Goal: Contribute content: Contribute content

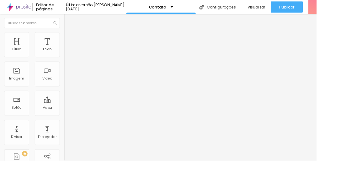
click at [72, 59] on input "Alboom [GEOGRAPHIC_DATA]" at bounding box center [109, 56] width 75 height 6
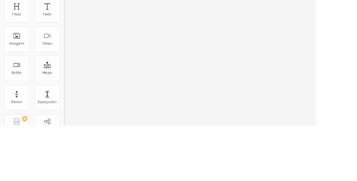
type input "A"
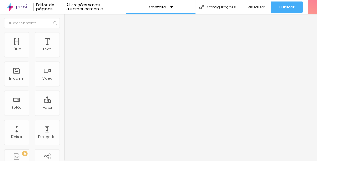
click at [72, 59] on input "KEC Studio" at bounding box center [109, 56] width 75 height 6
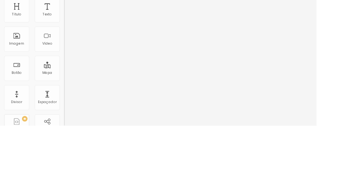
click at [72, 59] on input "KEC Studio" at bounding box center [109, 56] width 75 height 6
click at [72, 59] on input "Kec Studio" at bounding box center [109, 56] width 75 height 6
type input "K"
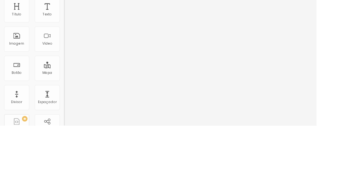
type input "Porto [PERSON_NAME]"
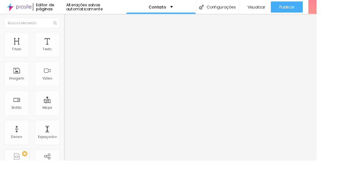
click at [78, 43] on font "Estilo" at bounding box center [83, 40] width 10 height 5
type input "90"
type input "70"
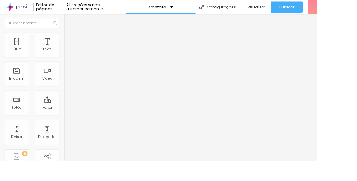
type input "65"
type input "60"
type input "55"
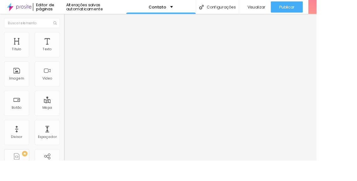
type input "55"
type input "60"
type input "65"
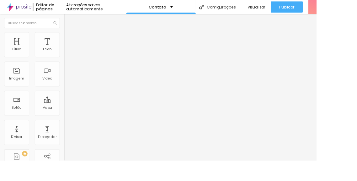
type input "70"
type input "75"
type input "80"
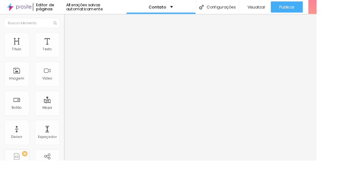
type input "80"
type input "95"
type input "100"
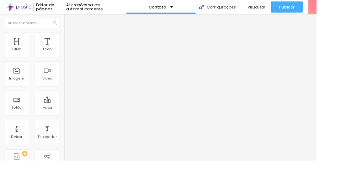
type input "334"
type input "266"
type input "240"
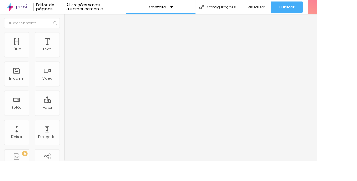
type input "240"
type input "216"
type input "195"
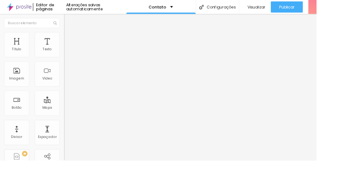
type input "184"
type input "177"
type input "173"
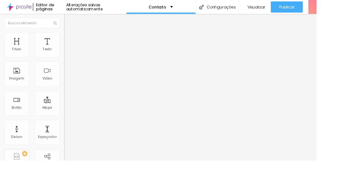
type input "173"
type input "164"
type input "162"
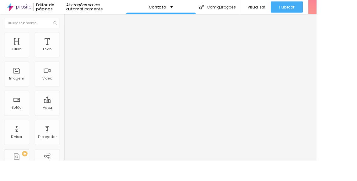
type input "156"
type input "153"
type input "156"
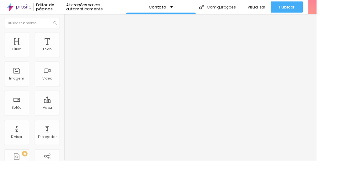
type input "156"
type input "151"
type input "153"
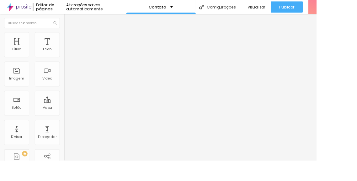
type input "156"
type input "182"
type input "222"
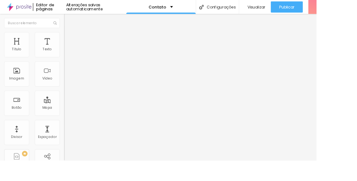
type input "222"
type input "272"
type input "309"
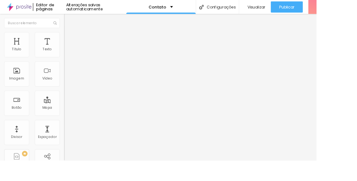
type input "352"
type input "384"
type input "416"
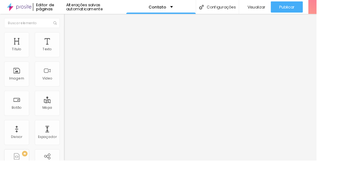
type input "416"
type input "459"
type input "530"
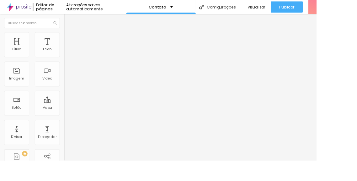
type input "556"
type input "580"
type input "599"
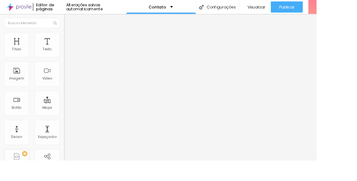
type input "599"
type input "616"
type input "655"
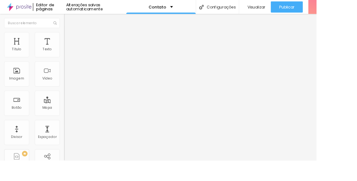
type input "647"
type input "595"
type input "552"
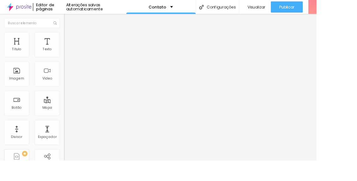
type input "552"
type input "533"
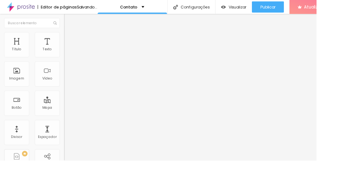
type input "481"
type input "472"
type input "448"
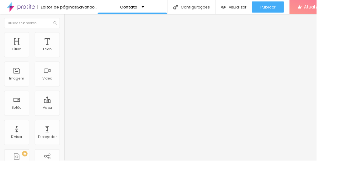
type input "448"
type input "438"
type input "425"
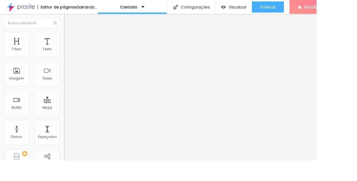
type input "416"
type input "407"
type input "392"
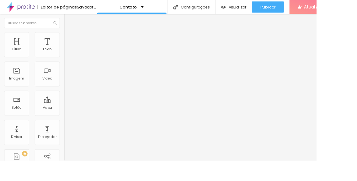
type input "392"
type input "388"
type input "378"
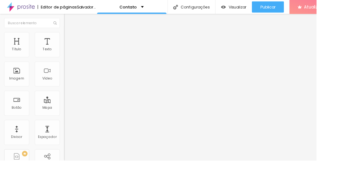
type input "362"
type input "354"
type input "350"
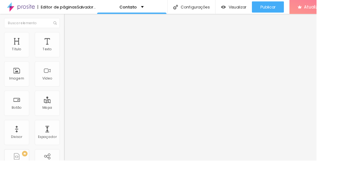
type input "350"
type input "332"
type input "315"
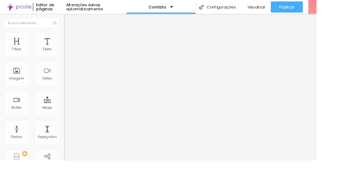
type input "302"
type input "293"
type input "283"
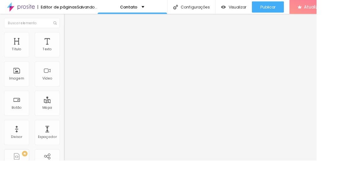
click at [78, 44] on font "Avançado" at bounding box center [88, 46] width 21 height 5
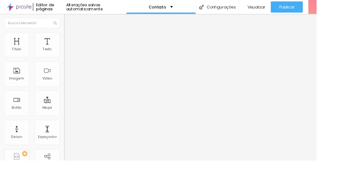
type input "11"
type input "34"
type input "44"
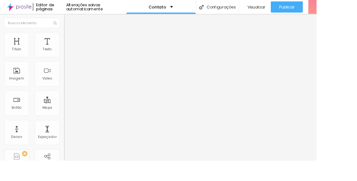
type input "44"
type input "47"
type input "48"
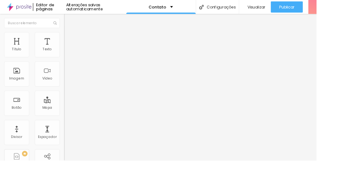
type input "49"
type input "50"
type input "49"
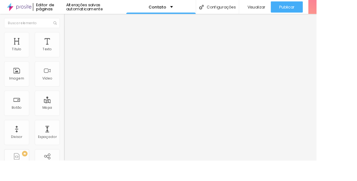
type input "49"
type input "44"
type input "38"
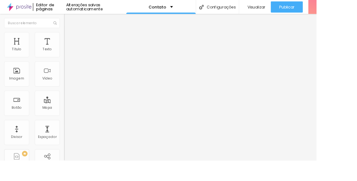
type input "30"
type input "19"
type input "14"
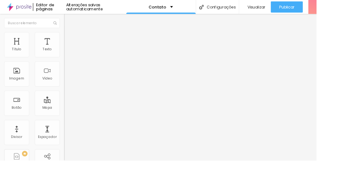
type input "14"
type input "7"
type input "0"
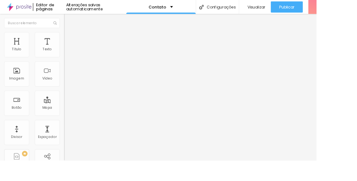
click at [77, 20] on img "button" at bounding box center [79, 22] width 5 height 5
click at [72, 16] on button "Editar nulo" at bounding box center [108, 23] width 72 height 14
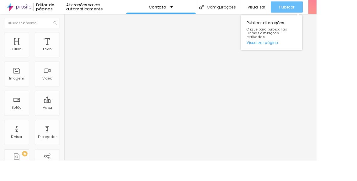
click at [329, 10] on div "Publicar" at bounding box center [323, 8] width 17 height 13
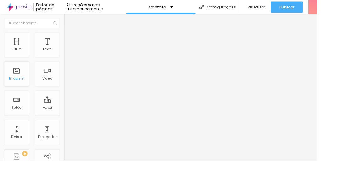
click at [11, 80] on div "Imagem" at bounding box center [19, 83] width 28 height 28
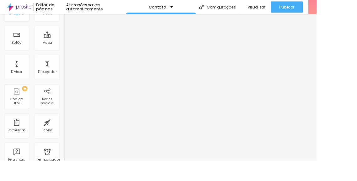
scroll to position [74, 0]
click at [43, 137] on div "Ícone" at bounding box center [53, 141] width 28 height 28
click at [50, 139] on div "Ícone" at bounding box center [53, 141] width 28 height 28
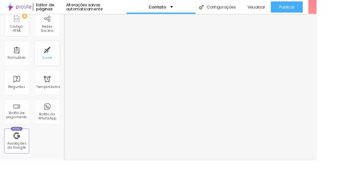
scroll to position [155, 0]
click at [15, 64] on font "Formulário" at bounding box center [18, 64] width 21 height 5
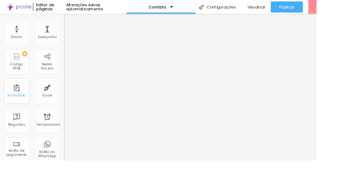
scroll to position [68, 0]
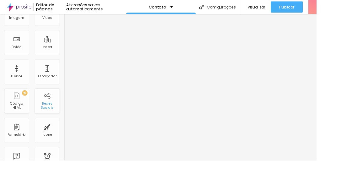
click at [46, 115] on div "Redes Sociais" at bounding box center [53, 119] width 25 height 9
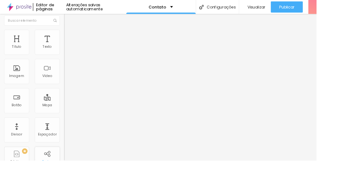
scroll to position [0, 0]
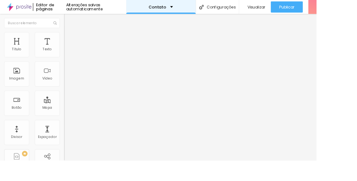
click at [188, 7] on div "Contato" at bounding box center [181, 8] width 27 height 4
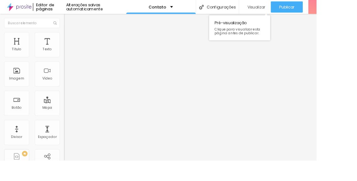
click at [294, 4] on div "Visualizar" at bounding box center [287, 8] width 23 height 13
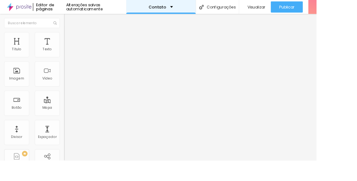
click at [196, 8] on div "Contato" at bounding box center [181, 8] width 78 height 16
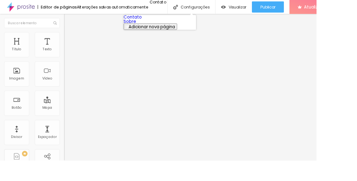
click at [153, 27] on link "Sobre" at bounding box center [147, 24] width 14 height 7
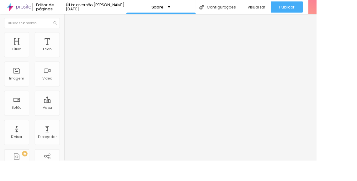
click at [72, 54] on span "Trocar imagem" at bounding box center [89, 51] width 34 height 5
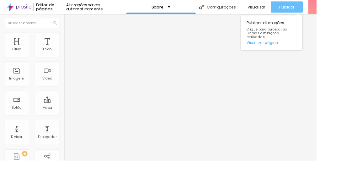
click at [331, 10] on font "Publicar" at bounding box center [323, 8] width 17 height 6
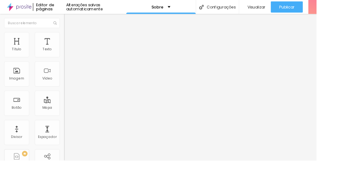
click at [77, 22] on img "button" at bounding box center [79, 22] width 5 height 5
